Goal: Transaction & Acquisition: Purchase product/service

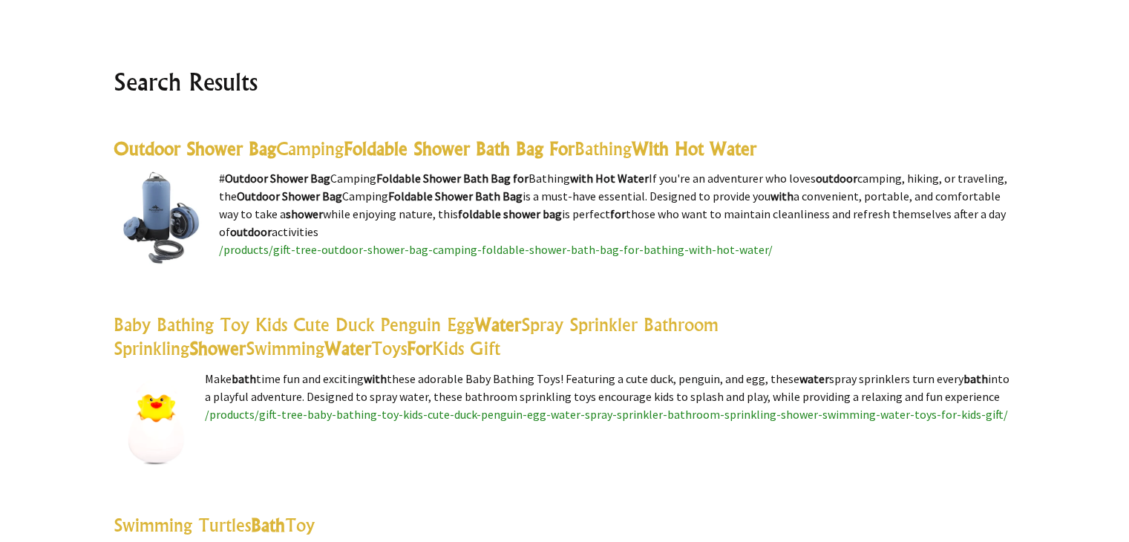
click at [371, 146] on highlight "Foldable Shower Bath Bag For" at bounding box center [459, 148] width 231 height 22
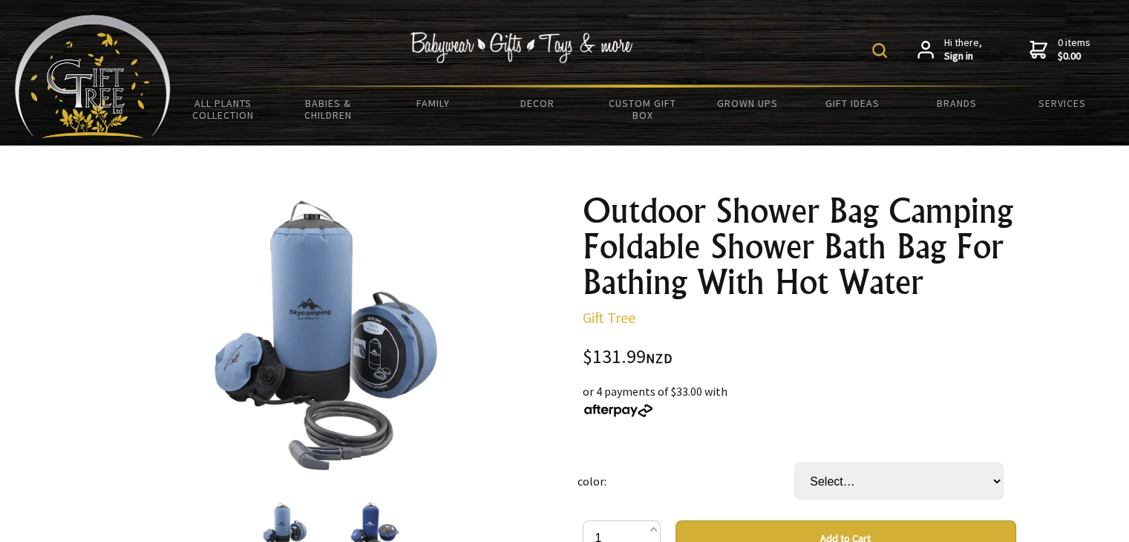
scroll to position [23, 0]
